Goal: Task Accomplishment & Management: Use online tool/utility

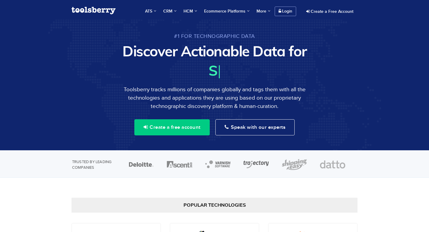
click at [291, 8] on link "Login" at bounding box center [285, 12] width 21 height 10
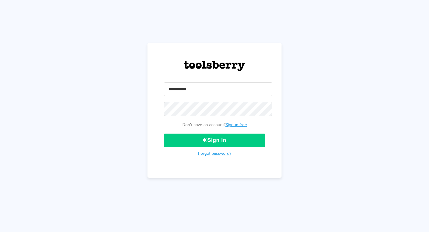
click at [208, 91] on input "email" at bounding box center [218, 89] width 108 height 14
click at [197, 87] on input "email" at bounding box center [218, 89] width 108 height 14
click at [196, 93] on input "email" at bounding box center [218, 89] width 108 height 14
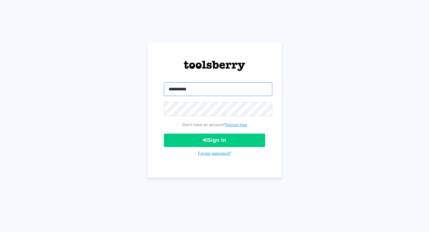
click at [196, 93] on input "email" at bounding box center [218, 89] width 108 height 14
click at [214, 88] on input "email" at bounding box center [218, 89] width 108 height 14
type input "*"
click at [220, 153] on link "Forgot password?" at bounding box center [214, 153] width 33 height 4
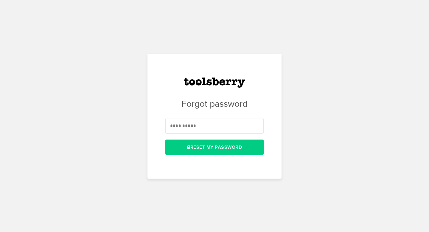
click at [196, 127] on input "email" at bounding box center [214, 125] width 98 height 15
type input "*******"
drag, startPoint x: 207, startPoint y: 127, endPoint x: 152, endPoint y: 126, distance: 55.1
click at [152, 126] on div "Forgot password ******* Reset my Password" at bounding box center [214, 116] width 134 height 125
paste input "**********"
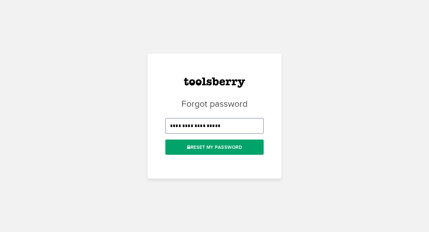
type input "**********"
click at [193, 154] on button "Reset my Password" at bounding box center [214, 146] width 98 height 15
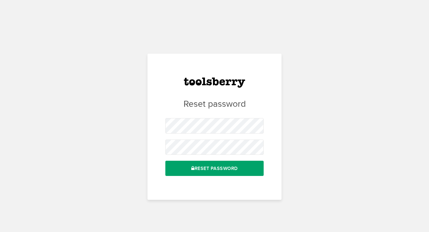
click at [232, 169] on button "Reset Password" at bounding box center [214, 168] width 98 height 15
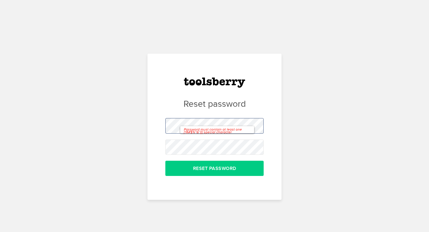
click at [145, 122] on div "Reset password Password must contain at least one [!@#$%^&*()] special characte…" at bounding box center [214, 116] width 429 height 232
click at [133, 148] on div "Reset password Password must contain at least one [!@#$%^&*()] special characte…" at bounding box center [214, 116] width 429 height 232
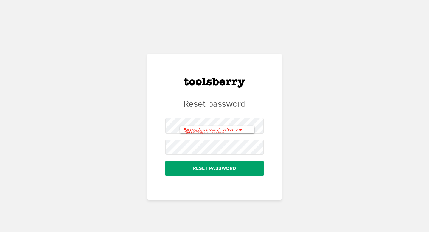
click at [185, 169] on button "Reset Password" at bounding box center [214, 168] width 98 height 15
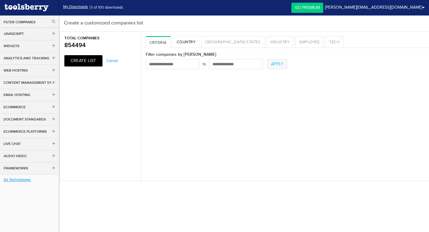
click at [192, 42] on link "Country" at bounding box center [186, 42] width 27 height 12
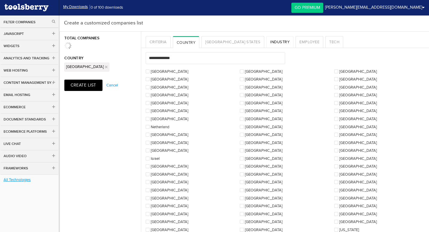
click at [266, 40] on link "Industry" at bounding box center [279, 42] width 27 height 12
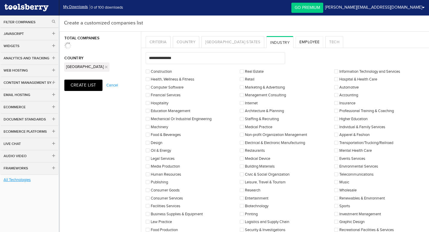
click at [295, 44] on link "Employee" at bounding box center [309, 42] width 28 height 12
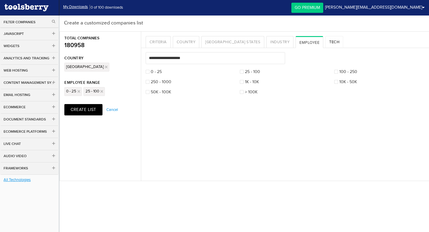
click at [325, 42] on link "Tech" at bounding box center [334, 42] width 18 height 12
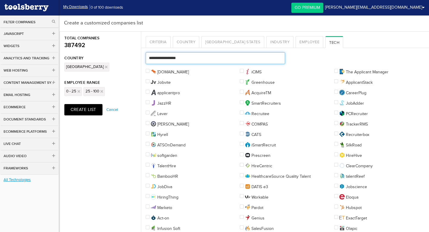
click at [189, 57] on input "text" at bounding box center [215, 58] width 139 height 12
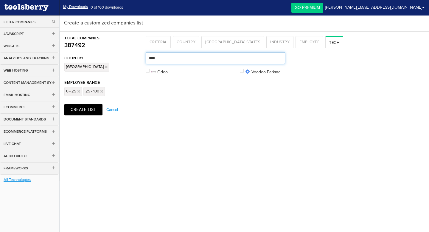
type input "****"
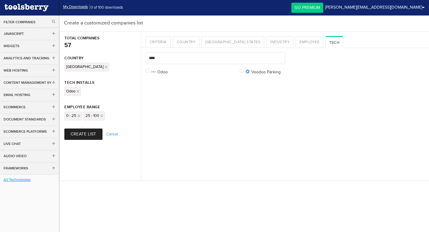
click at [84, 133] on button "Create List" at bounding box center [83, 133] width 38 height 11
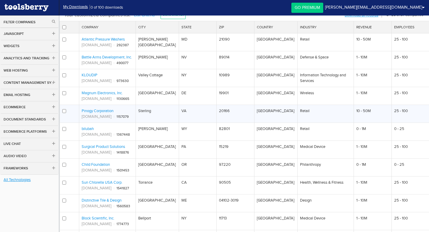
scroll to position [9, 0]
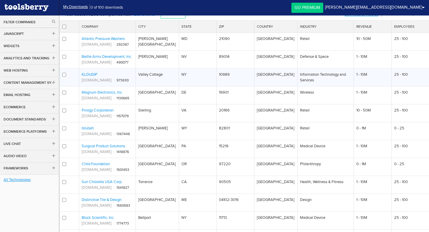
click at [100, 86] on td "KLOUDIP [DOMAIN_NAME] ι 973630" at bounding box center [107, 77] width 56 height 18
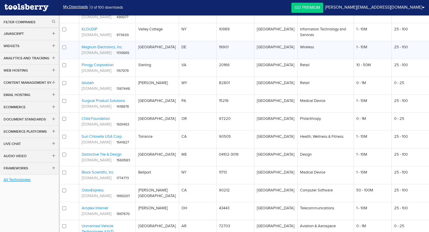
scroll to position [55, 0]
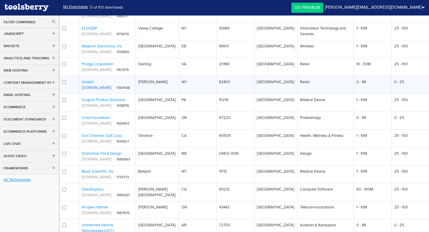
drag, startPoint x: 103, startPoint y: 106, endPoint x: 82, endPoint y: 107, distance: 21.8
click at [82, 91] on div "[DOMAIN_NAME] ι 1367448" at bounding box center [107, 88] width 51 height 6
copy link "[DOMAIN_NAME]"
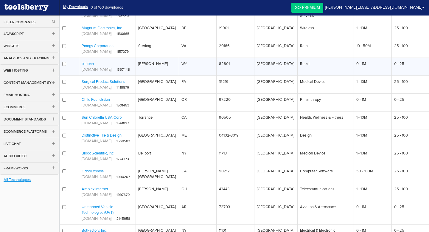
scroll to position [78, 0]
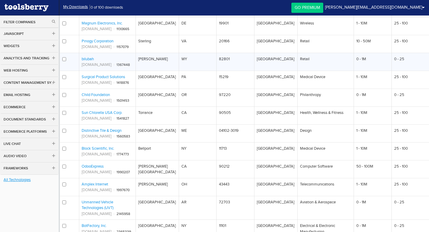
drag, startPoint x: 96, startPoint y: 76, endPoint x: 81, endPoint y: 76, distance: 15.2
click at [81, 71] on td "bilubah [DOMAIN_NAME] ι 1367448" at bounding box center [107, 62] width 56 height 18
copy link "bilubah"
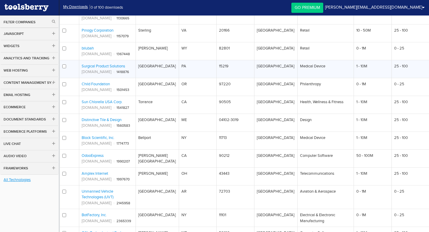
scroll to position [95, 0]
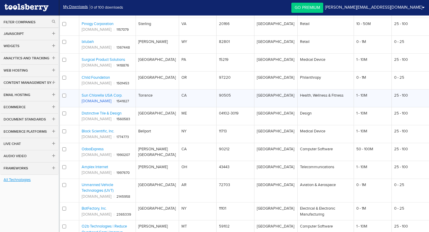
drag, startPoint x: 119, startPoint y: 124, endPoint x: 82, endPoint y: 124, distance: 36.3
click at [82, 104] on div "[DOMAIN_NAME] ι 1541827" at bounding box center [107, 101] width 51 height 6
copy link "[DOMAIN_NAME]"
drag, startPoint x: 125, startPoint y: 117, endPoint x: 82, endPoint y: 118, distance: 42.6
click at [82, 107] on td "Sun Chlorella USA Corp. [DOMAIN_NAME] ι 1541827" at bounding box center [107, 98] width 56 height 18
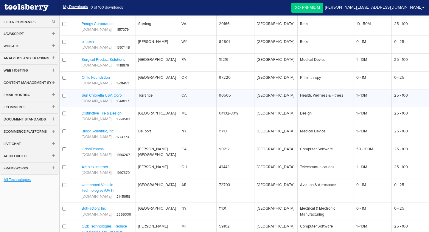
copy link "Sun Chlorella USA Corp."
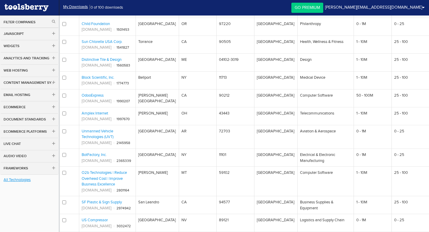
scroll to position [150, 0]
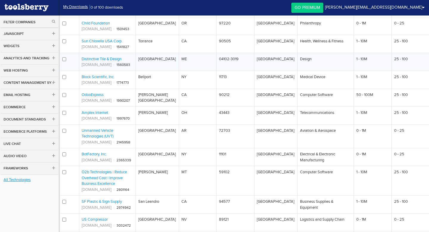
drag, startPoint x: 127, startPoint y: 82, endPoint x: 81, endPoint y: 82, distance: 45.9
click at [81, 71] on td "Distinctive Tile & Design [DOMAIN_NAME] ι 1560583" at bounding box center [107, 62] width 56 height 18
copy link "Distinctive Tile & Design"
drag, startPoint x: 131, startPoint y: 87, endPoint x: 82, endPoint y: 87, distance: 49.1
click at [82, 68] on div "[DOMAIN_NAME] ι 1560583" at bounding box center [107, 65] width 51 height 6
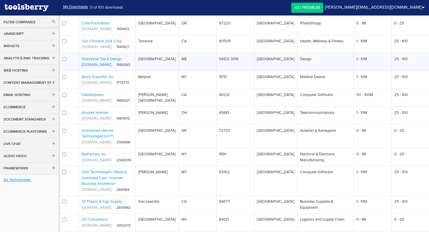
copy link "[DOMAIN_NAME]"
